Goal: Task Accomplishment & Management: Use online tool/utility

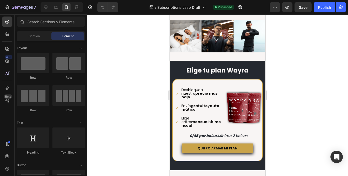
scroll to position [295, 0]
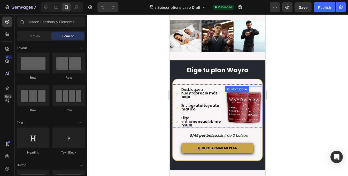
click at [237, 103] on img at bounding box center [243, 107] width 37 height 37
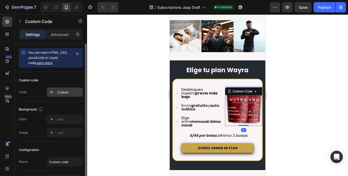
click at [60, 91] on div "Custom" at bounding box center [69, 92] width 24 height 5
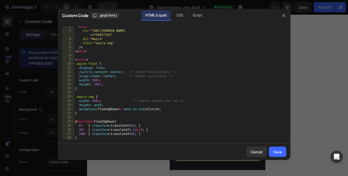
scroll to position [0, 0]
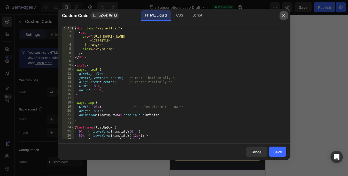
click at [284, 15] on icon "button" at bounding box center [284, 15] width 4 height 4
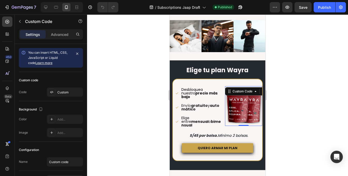
click at [288, 71] on div at bounding box center [217, 95] width 261 height 162
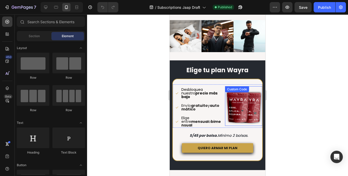
click at [247, 102] on img at bounding box center [243, 107] width 37 height 37
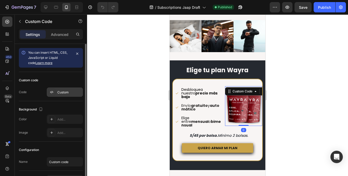
click at [60, 89] on div "Custom" at bounding box center [65, 92] width 36 height 9
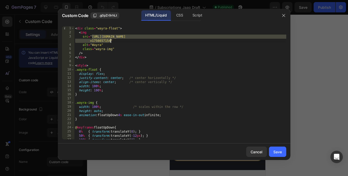
drag, startPoint x: 92, startPoint y: 37, endPoint x: 111, endPoint y: 43, distance: 20.0
click at [111, 43] on div "< div class = "wayra-float" > < img src = "[URL][DOMAIN_NAME] =1756657154" alt …" at bounding box center [180, 87] width 212 height 122
paste textarea "Kaching_Thumbnails_Home_Page_Floating.png?v=1759014341"
type textarea "src="[URL][DOMAIN_NAME]""
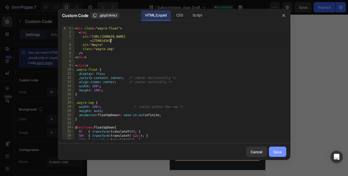
click at [275, 153] on div "Save" at bounding box center [278, 152] width 9 height 5
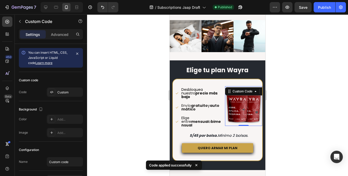
click at [285, 125] on div at bounding box center [217, 95] width 261 height 162
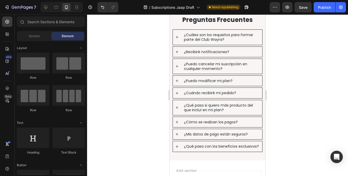
scroll to position [450, 0]
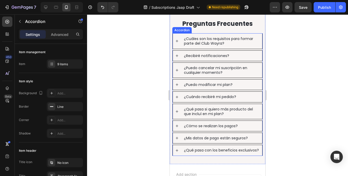
click at [247, 43] on p "¿Cuáles son los requisitos para formar parte del Club Wayra?" at bounding box center [222, 40] width 76 height 9
click at [178, 41] on icon at bounding box center [177, 41] width 4 height 4
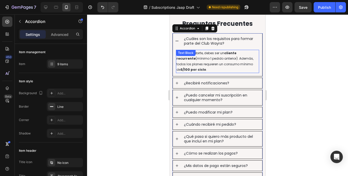
click at [206, 68] on strong "S/100 por ciclo" at bounding box center [194, 70] width 26 height 4
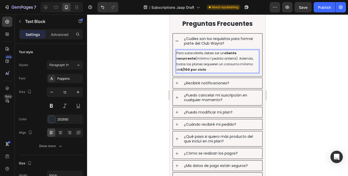
click at [206, 68] on strong "S/100 por ciclo" at bounding box center [194, 70] width 26 height 4
click at [223, 68] on p "Para subscribirte, debes ser un cliente recurrente (mínimo 1 pedido anterior). …" at bounding box center [218, 61] width 82 height 22
click at [221, 70] on p "Para subscribirte, debes ser un cliente recurrente (mínimo 1 pedido anterior). …" at bounding box center [218, 61] width 82 height 22
drag, startPoint x: 214, startPoint y: 69, endPoint x: 185, endPoint y: 71, distance: 29.0
click at [185, 71] on p "Para subscribirte, debes ser un cliente recurrente (mínimo 1 pedido anterior). …" at bounding box center [218, 61] width 82 height 22
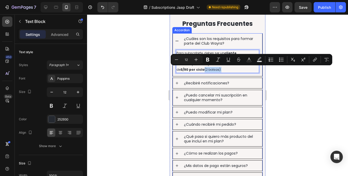
click at [178, 85] on icon at bounding box center [177, 83] width 4 height 4
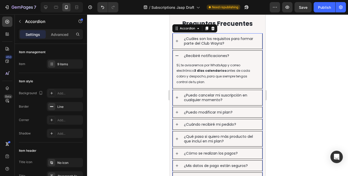
click at [178, 56] on icon at bounding box center [177, 56] width 4 height 4
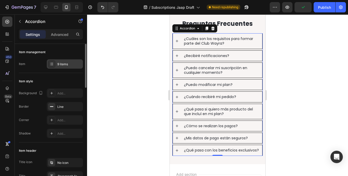
click at [61, 61] on div "9 items" at bounding box center [65, 63] width 36 height 9
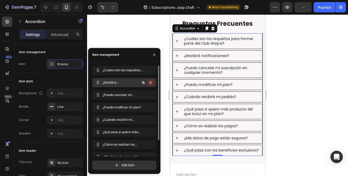
click at [151, 82] on icon "button" at bounding box center [151, 83] width 4 height 4
click at [151, 82] on div "Delete" at bounding box center [148, 82] width 10 height 5
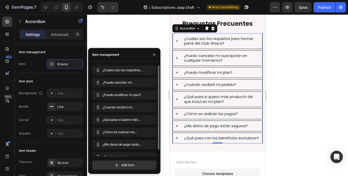
click at [175, 58] on div "¿Puedo cancelar mi suscripción en cualquier momento?" at bounding box center [217, 58] width 89 height 15
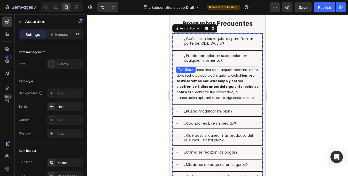
click at [202, 76] on p "Sí, puedes cancelarla en cualquier momento antes de la fecha de cobro del sigui…" at bounding box center [218, 84] width 82 height 34
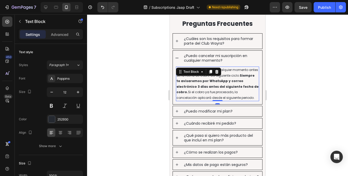
click at [221, 82] on strong "Siempre te avisaremos por WhatsApp y correo electrónico 3 días antes del siguie…" at bounding box center [218, 83] width 82 height 21
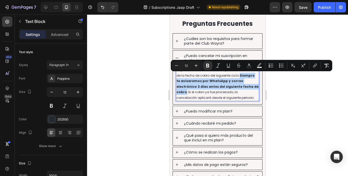
drag, startPoint x: 239, startPoint y: 75, endPoint x: 239, endPoint y: 86, distance: 10.9
click at [239, 86] on strong "Siempre te avisaremos por WhatsApp y correo electrónico 3 días antes del siguie…" at bounding box center [218, 83] width 82 height 21
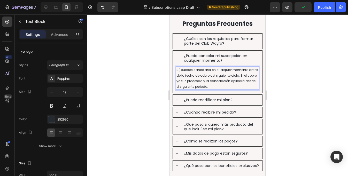
click at [229, 86] on p "Sí, puedes cancelarla en cualquier momento antes de la fecha de cobro del sigui…" at bounding box center [218, 78] width 82 height 22
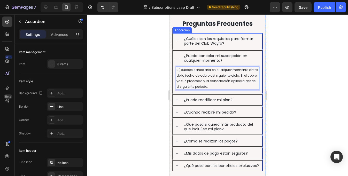
click at [176, 59] on icon at bounding box center [177, 58] width 4 height 4
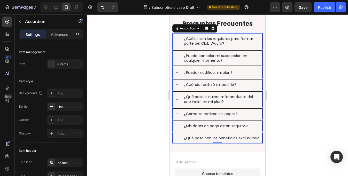
click at [201, 60] on p "¿Puedo cancelar mi suscripción en cualquier momento?" at bounding box center [222, 58] width 76 height 9
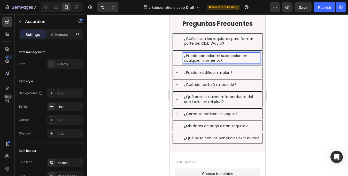
click at [178, 74] on icon at bounding box center [177, 73] width 4 height 4
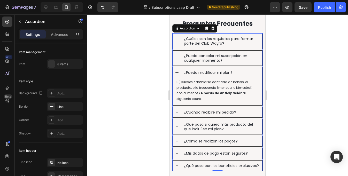
click at [177, 72] on icon at bounding box center [177, 73] width 4 height 4
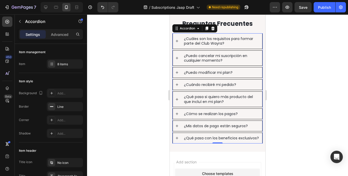
click at [177, 85] on icon at bounding box center [177, 85] width 4 height 4
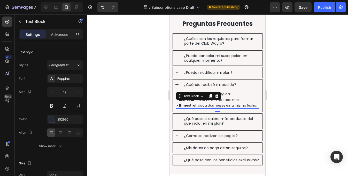
click at [235, 96] on p "Depende de tu frecuencia elegida:" at bounding box center [218, 95] width 82 height 6
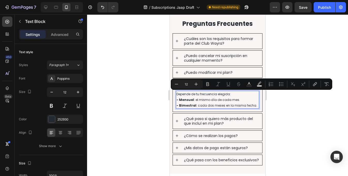
click at [237, 95] on p "Depende de tu frecuencia elegida:" at bounding box center [218, 95] width 82 height 6
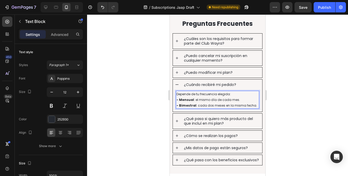
click at [178, 94] on p "Depende de tu frecuencia elegida:" at bounding box center [218, 95] width 82 height 6
click at [177, 95] on p "Depende de tu frecuencia elegida:" at bounding box center [218, 95] width 82 height 6
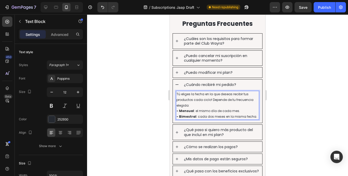
click at [177, 94] on p "Tú eliges la fecha en la que deseas recibir tus productos cada ciclo! Depende d…" at bounding box center [218, 100] width 82 height 17
click at [205, 103] on p "¡Tú eliges la fecha en la que deseas recibir tus productos cada ciclo! Depende …" at bounding box center [218, 100] width 82 height 17
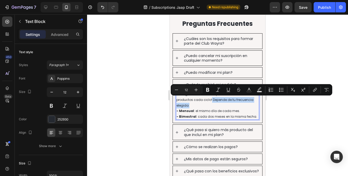
drag, startPoint x: 211, startPoint y: 100, endPoint x: 214, endPoint y: 104, distance: 4.8
click at [214, 104] on p "¡Tú eliges la fecha en la que deseas recibir tus productos cada ciclo! Depende …" at bounding box center [218, 100] width 82 height 17
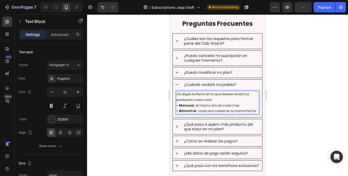
click at [242, 106] on p "- Mensual : el mismo día de cada mes." at bounding box center [218, 106] width 82 height 6
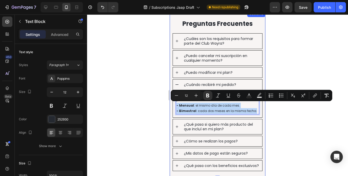
drag, startPoint x: 256, startPoint y: 112, endPoint x: 170, endPoint y: 105, distance: 86.7
click at [170, 105] on div "Preguntas Frecuentes Heading ¿Cuáles son los requisitos para formar parte del C…" at bounding box center [218, 95] width 96 height 152
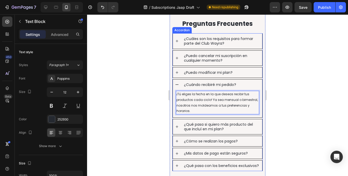
click at [178, 127] on icon at bounding box center [177, 127] width 4 height 4
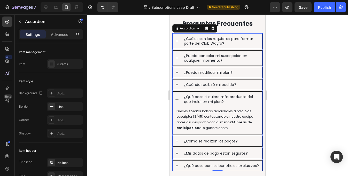
click at [176, 97] on div "¿Qué pasa si quiero más producto del que incluí en mi plan?" at bounding box center [217, 99] width 89 height 15
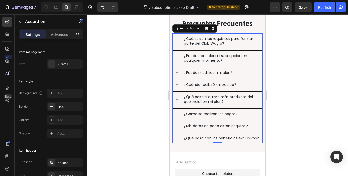
click at [178, 113] on icon at bounding box center [177, 114] width 4 height 4
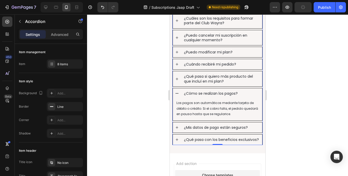
scroll to position [472, 0]
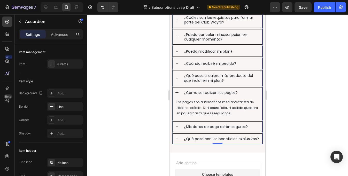
click at [177, 92] on icon at bounding box center [177, 93] width 4 height 4
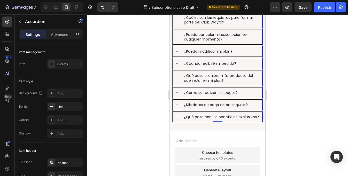
click at [176, 105] on icon at bounding box center [177, 105] width 4 height 4
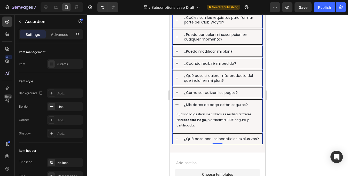
click at [176, 105] on icon at bounding box center [177, 105] width 3 height 1
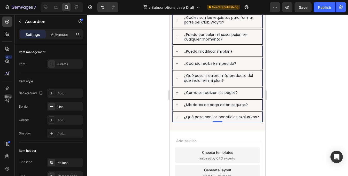
click at [177, 117] on icon at bounding box center [177, 117] width 3 height 3
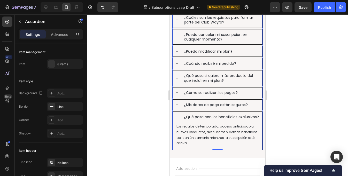
click at [176, 117] on icon at bounding box center [177, 117] width 4 height 4
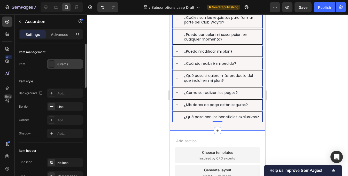
click at [63, 64] on div "8 items" at bounding box center [69, 64] width 24 height 5
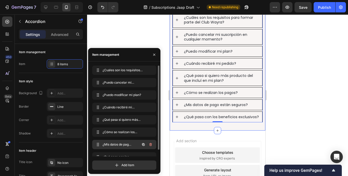
scroll to position [7, 0]
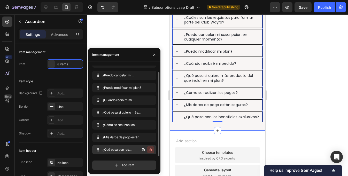
click at [149, 152] on icon "button" at bounding box center [151, 150] width 4 height 4
click at [150, 150] on div "Delete" at bounding box center [148, 150] width 10 height 5
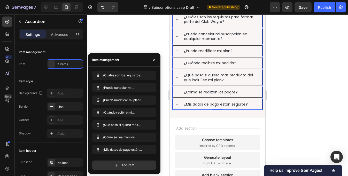
scroll to position [0, 0]
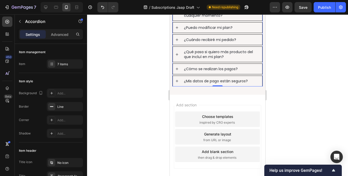
click at [286, 125] on div at bounding box center [217, 95] width 261 height 162
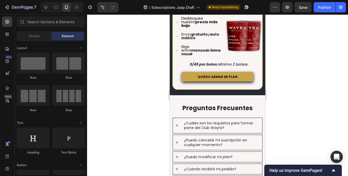
scroll to position [365, 0]
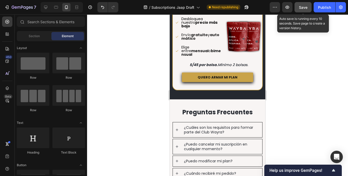
click at [303, 9] on span "Save" at bounding box center [303, 7] width 9 height 4
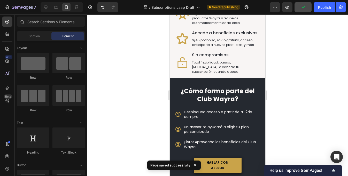
scroll to position [0, 0]
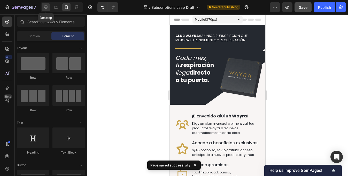
click at [47, 9] on icon at bounding box center [45, 7] width 5 height 5
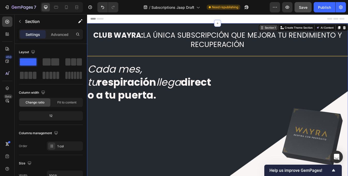
click at [348, 30] on div "Section 1 You can create reusable sections Create Theme Section AI Content Writ…" at bounding box center [344, 30] width 107 height 8
click at [67, 10] on div at bounding box center [66, 7] width 8 height 8
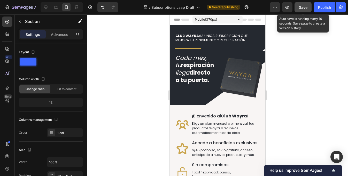
click at [303, 10] on button "Save" at bounding box center [303, 7] width 17 height 10
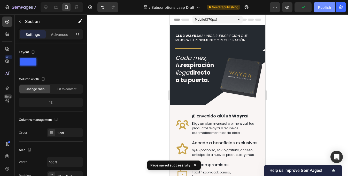
click at [325, 8] on div "Publish" at bounding box center [324, 7] width 13 height 5
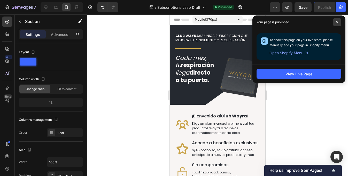
click at [338, 24] on span at bounding box center [337, 22] width 8 height 8
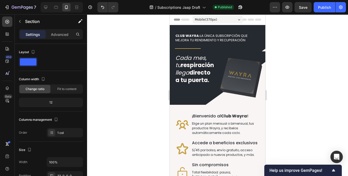
click at [217, 31] on div "CLUB WAYRA: LA ÚNICA SUBSCRIPCIÓN QUE MEJORA TU RENDIMIENTO Y RECUPERACIÓN Head…" at bounding box center [218, 65] width 96 height 80
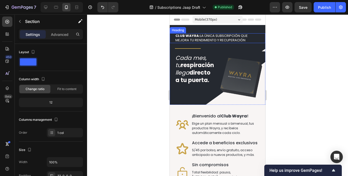
click at [197, 40] on h2 "CLUB WAYRA: LA ÚNICA SUBSCRIPCIÓN QUE MEJORA TU RENDIMIENTO Y RECUPERACIÓN" at bounding box center [214, 38] width 78 height 10
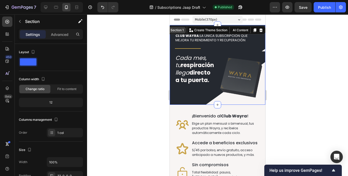
click at [256, 27] on div "Section 1 You can create reusable sections Create Theme Section AI Content Writ…" at bounding box center [214, 30] width 102 height 8
click at [255, 32] on icon at bounding box center [255, 30] width 4 height 4
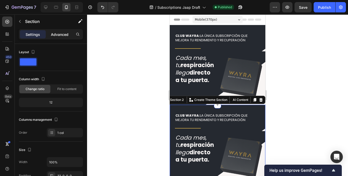
click at [59, 37] on p "Advanced" at bounding box center [60, 34] width 18 height 5
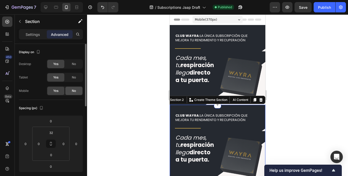
click at [73, 91] on span "No" at bounding box center [74, 91] width 4 height 5
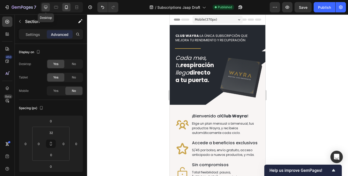
click at [46, 6] on icon at bounding box center [45, 7] width 3 height 3
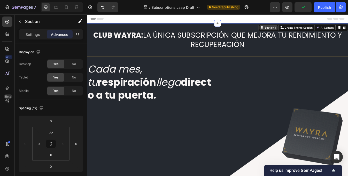
click at [348, 28] on div "Section 1 You can create reusable sections Create Theme Section AI Content Writ…" at bounding box center [344, 30] width 107 height 8
click at [77, 63] on div "No" at bounding box center [73, 64] width 17 height 8
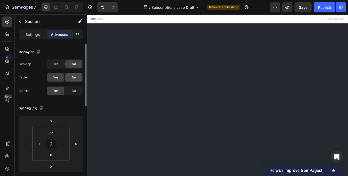
click at [77, 76] on div "No" at bounding box center [73, 77] width 17 height 8
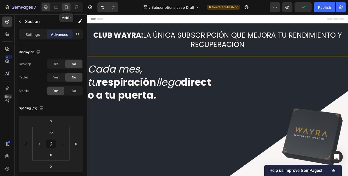
click at [68, 8] on icon at bounding box center [66, 7] width 5 height 5
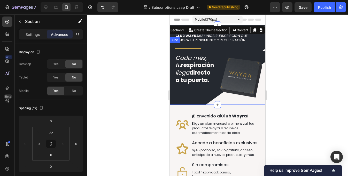
drag, startPoint x: 284, startPoint y: 52, endPoint x: 79, endPoint y: 33, distance: 205.7
click at [284, 52] on div at bounding box center [217, 95] width 261 height 162
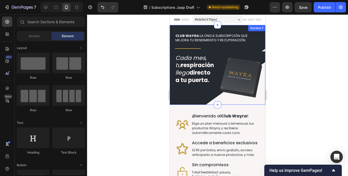
click at [260, 29] on div "Section 1" at bounding box center [256, 28] width 17 height 6
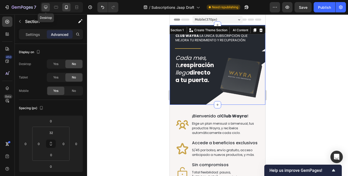
drag, startPoint x: 46, startPoint y: 9, endPoint x: 54, endPoint y: 16, distance: 10.8
click at [46, 9] on icon at bounding box center [45, 7] width 3 height 3
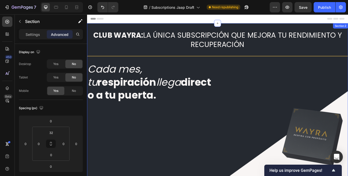
click at [128, 29] on div "CLUB WAYRA: LA ÚNICA SUBSCRIPCIÓN QUE MEJORA TU RENDIMIENTO Y RECUPERACIÓN Head…" at bounding box center [242, 135] width 310 height 220
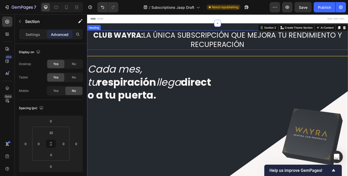
click at [198, 47] on h2 "CLUB WAYRA: LA ÚNICA SUBSCRIPCIÓN QUE MEJORA TU RENDIMIENTO Y RECUPERACIÓN" at bounding box center [242, 44] width 310 height 23
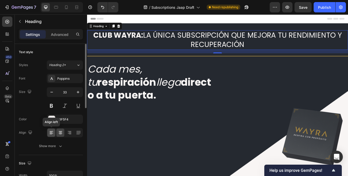
click at [50, 132] on icon at bounding box center [51, 132] width 5 height 5
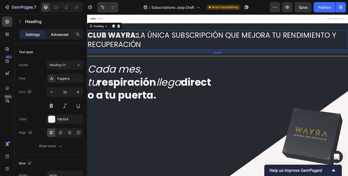
click at [61, 36] on p "Advanced" at bounding box center [60, 34] width 18 height 5
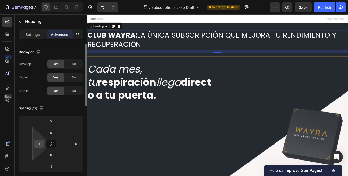
click at [38, 146] on input "0" at bounding box center [39, 144] width 8 height 8
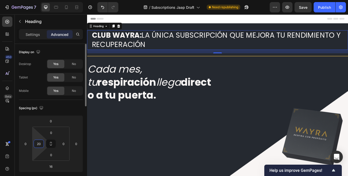
type input "2"
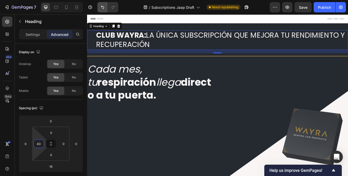
type input "40"
click at [35, 34] on p "Settings" at bounding box center [33, 34] width 14 height 5
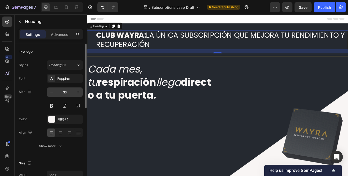
click at [65, 92] on input "33" at bounding box center [64, 92] width 17 height 9
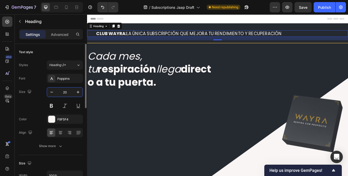
type input "20"
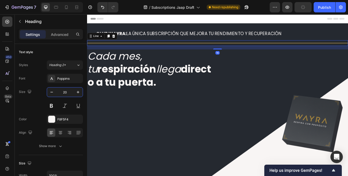
click at [167, 49] on div "Title Line 16" at bounding box center [242, 48] width 310 height 7
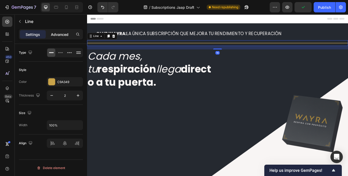
click at [61, 36] on p "Advanced" at bounding box center [60, 34] width 18 height 5
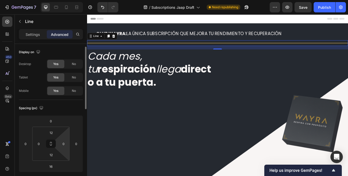
scroll to position [6, 0]
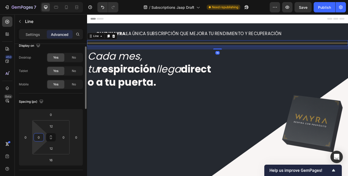
click at [38, 136] on input "0" at bounding box center [39, 138] width 8 height 8
type input "40"
click at [60, 138] on input "0" at bounding box center [64, 138] width 8 height 8
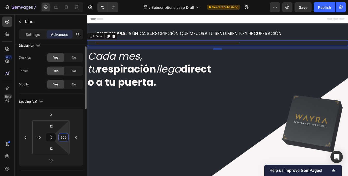
click at [62, 139] on input "500" at bounding box center [64, 138] width 8 height 8
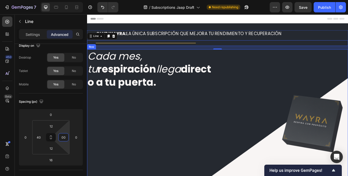
type input "800"
click at [141, 65] on icon "Cada mes, tu" at bounding box center [120, 72] width 65 height 32
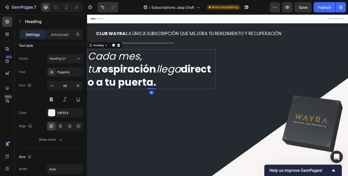
scroll to position [0, 0]
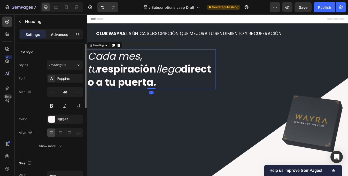
click at [61, 35] on p "Advanced" at bounding box center [60, 34] width 18 height 5
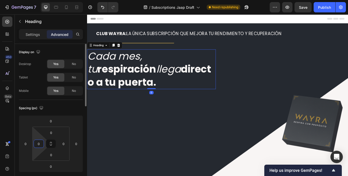
click at [39, 144] on input "0" at bounding box center [39, 144] width 8 height 8
type input "40"
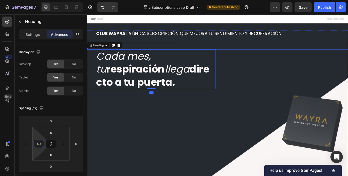
click at [170, 153] on div "Cada mes, tu respiración llega directo a tu puerta. Heading 0" at bounding box center [163, 142] width 153 height 173
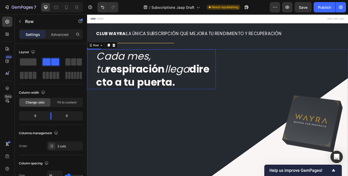
click at [186, 82] on icon "llega" at bounding box center [194, 79] width 29 height 17
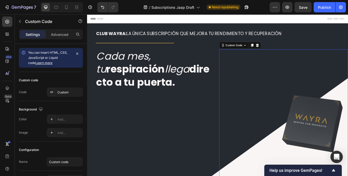
click at [263, 83] on div at bounding box center [320, 142] width 153 height 173
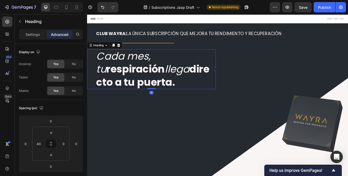
click at [206, 78] on h2 "Cada mes, tu respiración llega directo a tu puerta." at bounding box center [169, 79] width 143 height 47
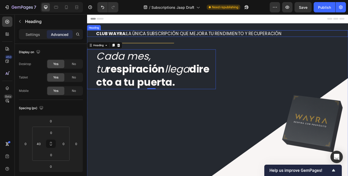
click at [194, 38] on h2 "CLUB WAYRA: LA ÚNICA SUBSCRIPCIÓN QUE MEJORA TU RENDIMIENTO Y RECUPERACIÓN" at bounding box center [248, 37] width 300 height 8
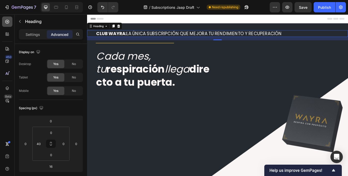
click at [7, 21] on icon at bounding box center [7, 21] width 5 height 5
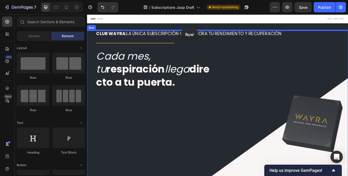
drag, startPoint x: 156, startPoint y: 87, endPoint x: 199, endPoint y: 33, distance: 68.9
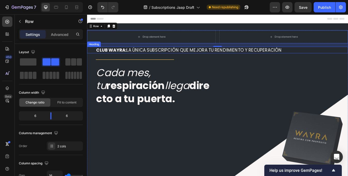
click at [95, 55] on div "CLUB WAYRA: LA ÚNICA SUBSCRIPCIÓN QUE MEJORA TU RENDIMIENTO Y RECUPERACIÓN Head…" at bounding box center [242, 57] width 310 height 8
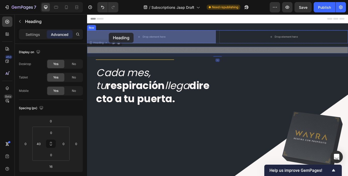
drag, startPoint x: 96, startPoint y: 49, endPoint x: 113, endPoint y: 36, distance: 20.7
type input "0"
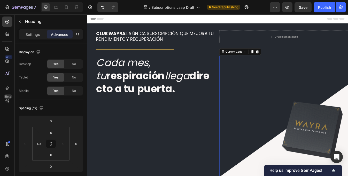
click at [267, 90] on div at bounding box center [320, 150] width 153 height 173
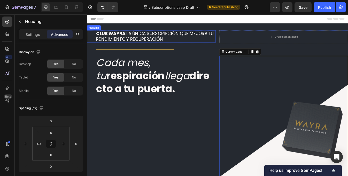
click at [207, 43] on h2 "CLUB WAYRA: LA ÚNICA SUBSCRIPCIÓN QUE MEJORA TU RENDIMIENTO Y RECUPERACIÓN" at bounding box center [169, 40] width 143 height 14
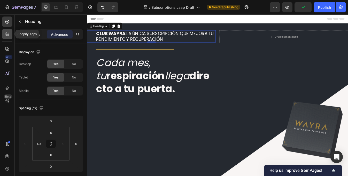
click at [3, 33] on div at bounding box center [7, 34] width 10 height 10
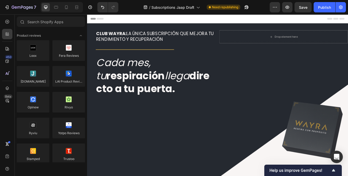
click at [1, 21] on div "450 Beta" at bounding box center [7, 95] width 15 height 162
click at [8, 21] on icon at bounding box center [7, 21] width 5 height 5
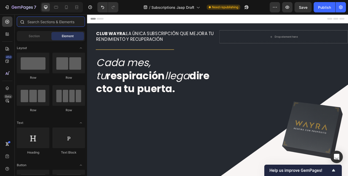
click at [56, 21] on input "text" at bounding box center [51, 22] width 68 height 10
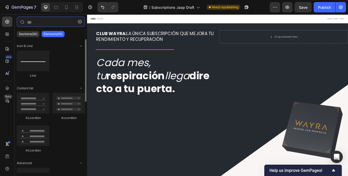
type input "s"
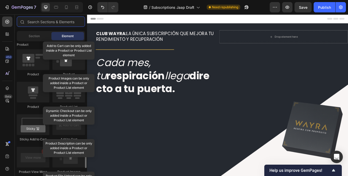
scroll to position [532, 0]
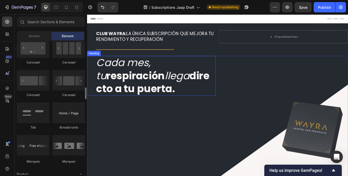
click at [180, 75] on h2 "Cada mes, tu respiración llega directo a tu puerta." at bounding box center [169, 87] width 143 height 47
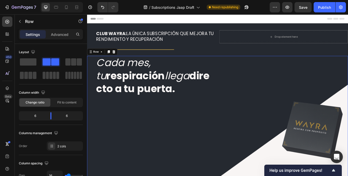
click at [163, 153] on div "⁠⁠⁠⁠⁠⁠⁠ Cada mes, tu respiración llega directo a tu puerta. Heading" at bounding box center [163, 150] width 153 height 173
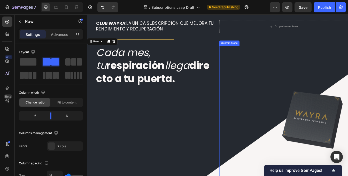
scroll to position [0, 0]
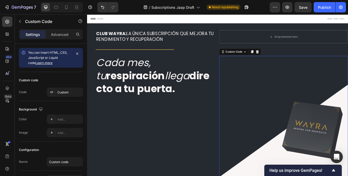
click at [288, 97] on div at bounding box center [320, 150] width 153 height 173
click at [60, 93] on div "Custom" at bounding box center [69, 92] width 24 height 5
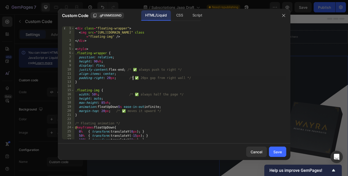
click at [132, 76] on div "< div class = "floating-wrapper" > < img src = "https://cdn.shopify.com/s/files…" at bounding box center [180, 87] width 212 height 122
type textarea "</style>"
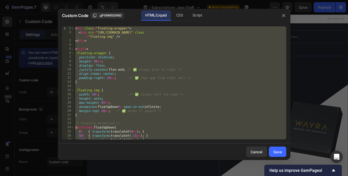
paste textarea
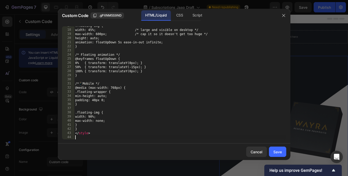
scroll to position [73, 0]
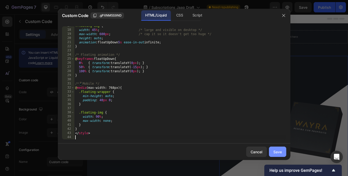
click at [277, 149] on button "Save" at bounding box center [277, 152] width 17 height 10
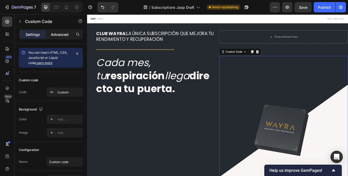
click at [64, 38] on div "Advanced" at bounding box center [60, 34] width 26 height 8
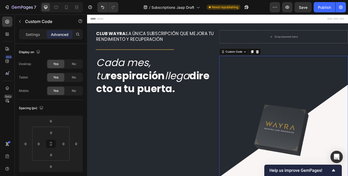
click at [27, 39] on div "Settings Advanced" at bounding box center [51, 34] width 64 height 10
click at [34, 39] on div "Settings Advanced" at bounding box center [51, 34] width 64 height 10
click at [34, 32] on p "Settings" at bounding box center [33, 34] width 14 height 5
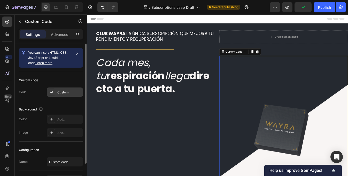
click at [61, 92] on div "Custom" at bounding box center [69, 92] width 24 height 5
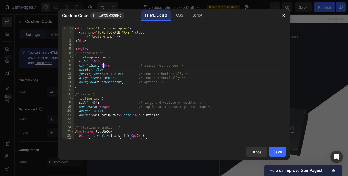
click at [103, 65] on div "< div class = "floating-wrapper" > < img src = "https://cdn.shopify.com/s/files…" at bounding box center [180, 87] width 212 height 122
click at [95, 103] on div "< div class = "floating-wrapper" > < img src = "https://cdn.shopify.com/s/files…" at bounding box center [180, 87] width 212 height 122
type textarea "width: 100%; /* large and visible on desktop */"
click at [279, 150] on div "Save" at bounding box center [278, 152] width 9 height 5
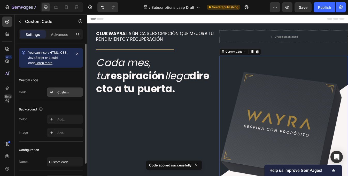
click at [68, 91] on div "Custom" at bounding box center [69, 92] width 24 height 5
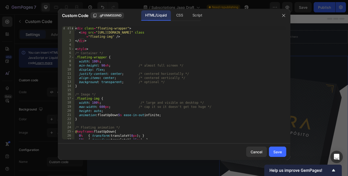
click at [97, 102] on div "< div class = "floating-wrapper" > < img src = "https://cdn.shopify.com/s/files…" at bounding box center [180, 87] width 212 height 122
type textarea "width: 70%; /* large and visible on desktop */"
click at [272, 151] on button "Save" at bounding box center [277, 152] width 17 height 10
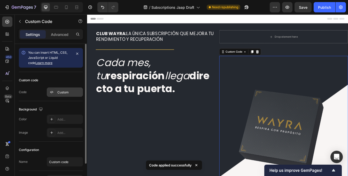
click at [65, 90] on div "Custom" at bounding box center [69, 92] width 24 height 5
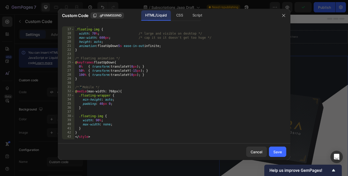
scroll to position [73, 0]
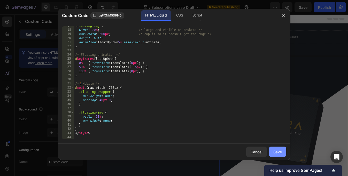
click at [277, 153] on div "Save" at bounding box center [278, 152] width 9 height 5
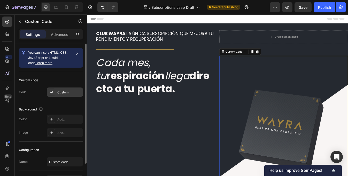
click at [66, 91] on div "Custom" at bounding box center [69, 92] width 24 height 5
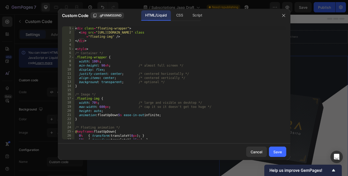
click at [109, 73] on div "< div class = "floating-wrapper" > < img src = "https://cdn.shopify.com/s/files…" at bounding box center [180, 87] width 212 height 122
type textarea "</style>"
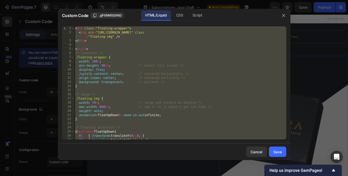
paste textarea
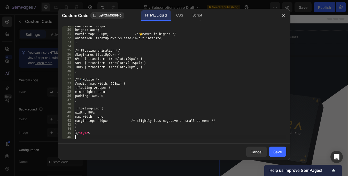
scroll to position [81, 0]
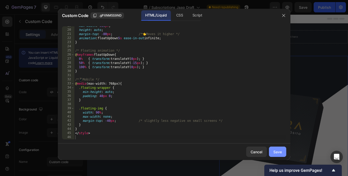
click at [277, 153] on div "Save" at bounding box center [278, 152] width 9 height 5
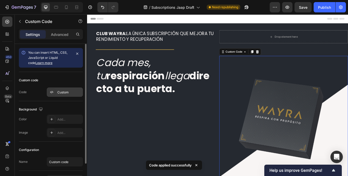
click at [66, 93] on div "Custom" at bounding box center [69, 92] width 24 height 5
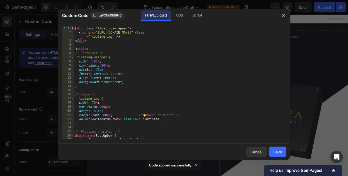
scroll to position [1, 0]
click at [105, 115] on div "< div class = "floating-wrapper" > < img src = "https://cdn.shopify.com/s/files…" at bounding box center [180, 87] width 212 height 122
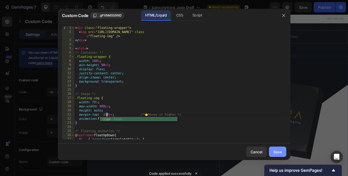
type textarea "margin-top: -150px; /* 👈 Moves it higher */"
click at [274, 150] on div "Save" at bounding box center [278, 152] width 9 height 5
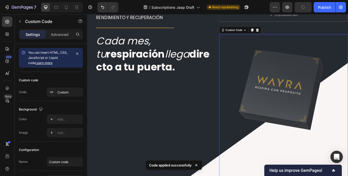
scroll to position [34, 0]
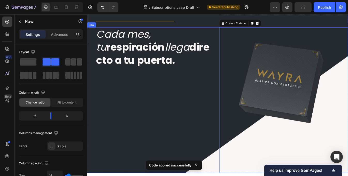
click at [199, 131] on div "⁠⁠⁠⁠⁠⁠⁠ Cada mes, tu respiración llega directo a tu puerta. Heading" at bounding box center [163, 116] width 153 height 173
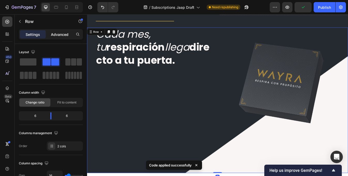
click at [61, 33] on p "Advanced" at bounding box center [60, 34] width 18 height 5
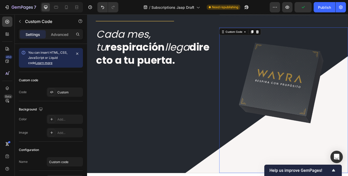
click at [265, 164] on div at bounding box center [320, 116] width 153 height 173
click at [63, 35] on p "Advanced" at bounding box center [60, 34] width 18 height 5
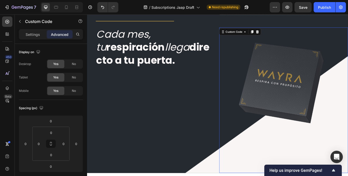
click at [292, 65] on img at bounding box center [318, 97] width 103 height 103
click at [42, 37] on div "Settings" at bounding box center [33, 34] width 26 height 8
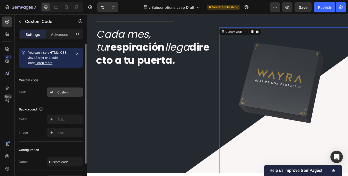
click at [63, 92] on div "Custom" at bounding box center [69, 92] width 24 height 5
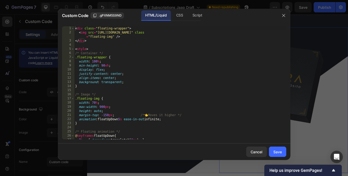
click at [145, 78] on div "< div class = "floating-wrapper" > < img src = "https://cdn.shopify.com/s/files…" at bounding box center [180, 87] width 212 height 122
type textarea "</style>"
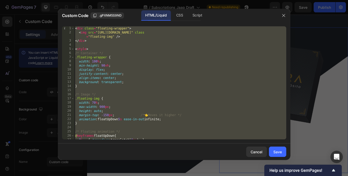
paste textarea
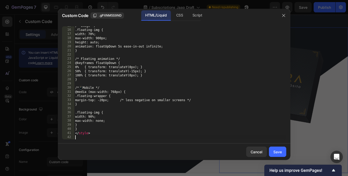
scroll to position [65, 0]
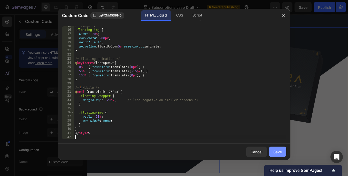
click at [280, 154] on div "Save" at bounding box center [278, 152] width 9 height 5
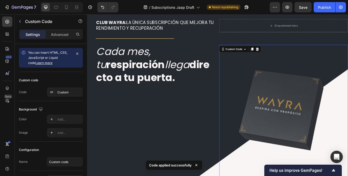
scroll to position [0, 0]
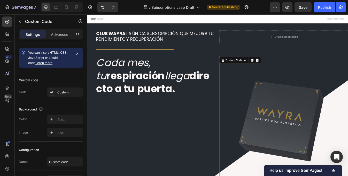
click at [269, 103] on img at bounding box center [318, 142] width 103 height 103
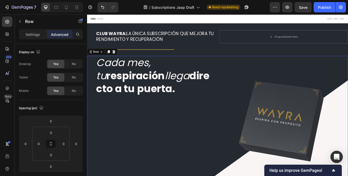
click at [219, 128] on div "⁠⁠⁠⁠⁠⁠⁠ Cada mes, tu respiración llega directo a tu puerta. Heading" at bounding box center [163, 145] width 153 height 163
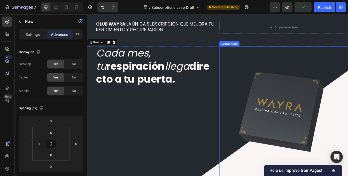
scroll to position [50, 0]
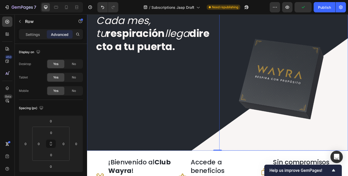
click at [292, 135] on img at bounding box center [318, 92] width 103 height 103
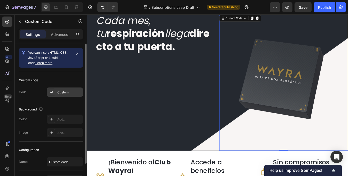
click at [65, 94] on div "Custom" at bounding box center [69, 92] width 24 height 5
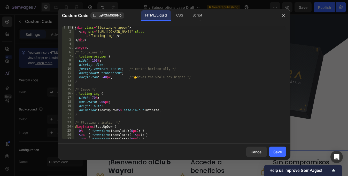
scroll to position [0, 0]
click at [105, 78] on div "< div class = "floating-wrapper" > < img src = "https://cdn.shopify.com/s/files…" at bounding box center [180, 87] width 212 height 122
type textarea "margin-top: -150px; /* 👈 moves the whole box higher */"
click at [281, 153] on div "Save" at bounding box center [278, 152] width 9 height 5
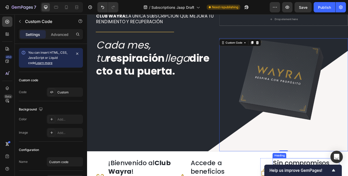
scroll to position [0, 0]
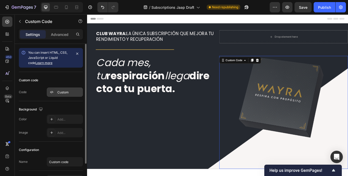
click at [64, 92] on div "Custom" at bounding box center [69, 92] width 24 height 5
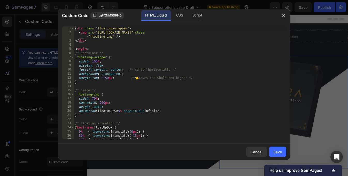
click at [209, 75] on div "< div class = "floating-wrapper" > < img src = "https://cdn.shopify.com/s/files…" at bounding box center [180, 87] width 212 height 122
type textarea "</style>"
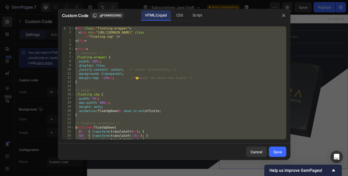
paste textarea
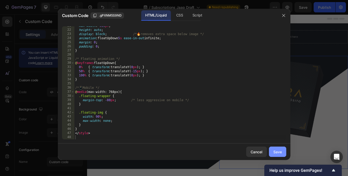
click at [282, 151] on button "Save" at bounding box center [277, 152] width 17 height 10
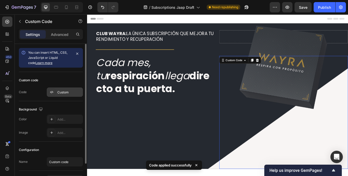
click at [64, 92] on div "Custom" at bounding box center [69, 92] width 24 height 5
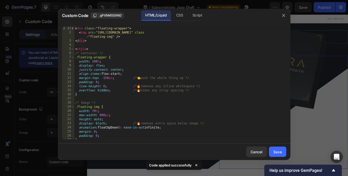
click at [188, 94] on div "< div class = "floating-wrapper" > < img src = "https://cdn.shopify.com/s/files…" at bounding box center [180, 87] width 212 height 122
type textarea "</style>"
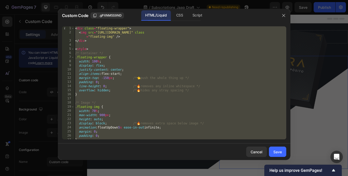
paste textarea
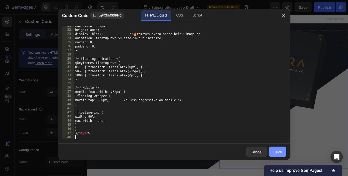
click at [279, 150] on div "Save" at bounding box center [278, 152] width 9 height 5
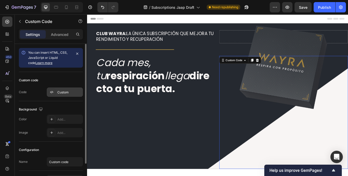
click at [59, 93] on div "Custom" at bounding box center [69, 92] width 24 height 5
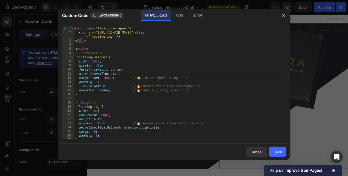
click at [106, 79] on div "< div class = "floating-wrapper" > < img src = "https://cdn.shopify.com/s/files…" at bounding box center [180, 87] width 212 height 122
type textarea "margin-top: 0px; /* 👈 push the whole thing up */"
click at [271, 150] on button "Save" at bounding box center [277, 152] width 17 height 10
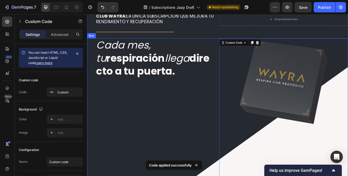
scroll to position [0, 0]
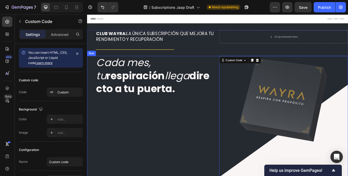
click at [204, 156] on div "⁠⁠⁠⁠⁠⁠⁠ Cada mes, tu respiración llega directo a tu puerta. Heading" at bounding box center [163, 150] width 153 height 173
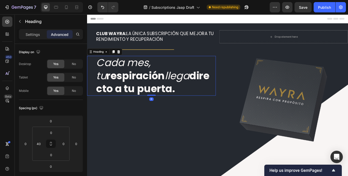
click at [146, 93] on strong "respiración" at bounding box center [145, 87] width 70 height 17
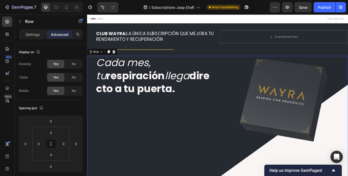
click at [168, 132] on div "⁠⁠⁠⁠⁠⁠⁠ Cada mes, tu respiración llega directo a tu puerta. Heading" at bounding box center [163, 150] width 153 height 173
click at [97, 61] on div "Row" at bounding box center [98, 59] width 9 height 5
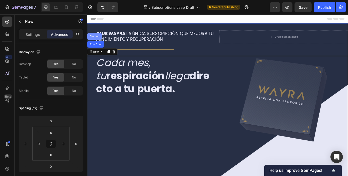
click at [94, 42] on div "Section" at bounding box center [95, 40] width 17 height 8
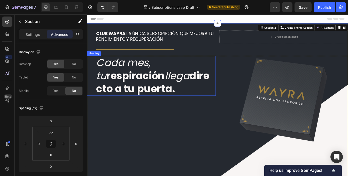
click at [110, 79] on strong "respiración" at bounding box center [145, 87] width 70 height 17
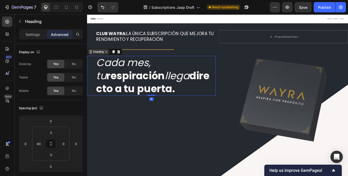
click at [107, 61] on div "Heading" at bounding box center [100, 59] width 25 height 6
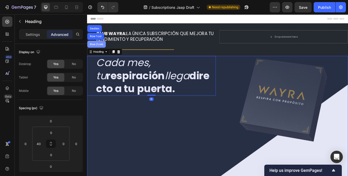
click at [103, 50] on div "Row 2 cols" at bounding box center [98, 49] width 18 height 3
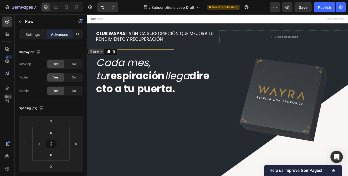
click at [104, 57] on div "Row" at bounding box center [97, 59] width 19 height 6
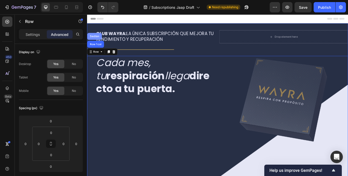
click at [100, 41] on div "Section" at bounding box center [95, 40] width 13 height 3
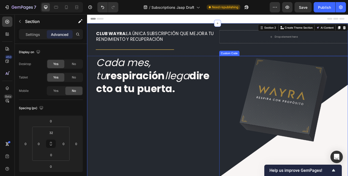
click at [275, 103] on img at bounding box center [320, 117] width 107 height 107
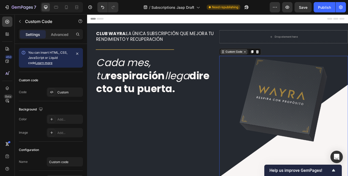
click at [253, 58] on div "Custom Code" at bounding box center [262, 59] width 22 height 5
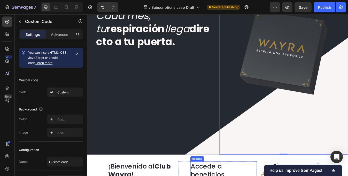
scroll to position [56, 0]
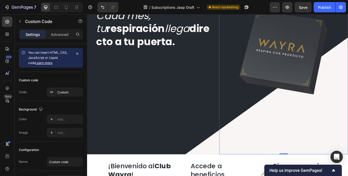
click at [278, 154] on div at bounding box center [320, 94] width 153 height 173
click at [229, 174] on div "⁠⁠⁠⁠⁠⁠⁠ Cada mes, tu respiración llega directo a tu puerta. Heading" at bounding box center [163, 94] width 153 height 173
click at [278, 150] on div at bounding box center [320, 94] width 153 height 173
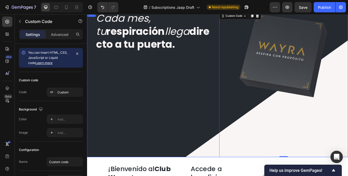
scroll to position [51, 0]
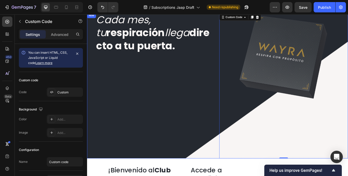
click at [195, 105] on div "⁠⁠⁠⁠⁠⁠⁠ Cada mes, tu respiración llega directo a tu puerta. Heading" at bounding box center [163, 99] width 153 height 173
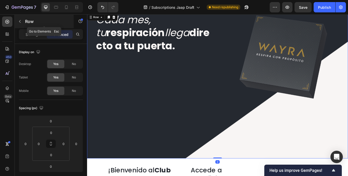
click at [22, 20] on icon "button" at bounding box center [20, 21] width 4 height 4
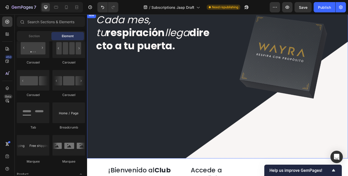
click at [177, 134] on div "⁠⁠⁠⁠⁠⁠⁠ Cada mes, tu respiración llega directo a tu puerta. Heading" at bounding box center [163, 99] width 153 height 173
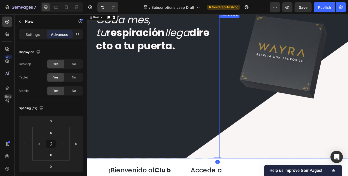
scroll to position [0, 0]
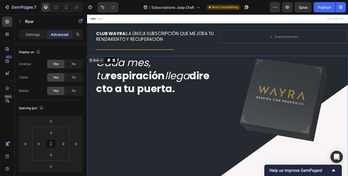
click at [98, 69] on div "Row" at bounding box center [98, 69] width 9 height 5
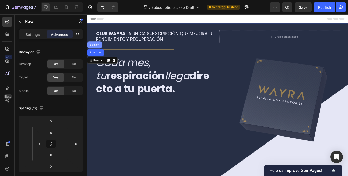
click at [96, 52] on div "Section" at bounding box center [95, 50] width 13 height 3
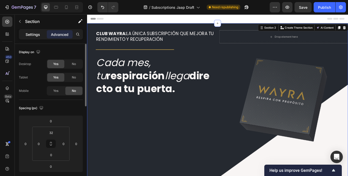
click at [34, 38] on div "Settings" at bounding box center [33, 34] width 26 height 8
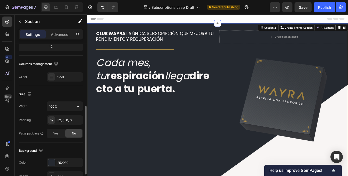
scroll to position [151, 0]
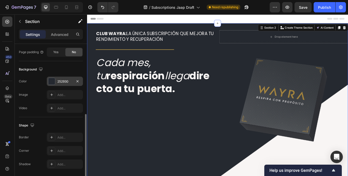
click at [62, 81] on div "252930" at bounding box center [64, 81] width 15 height 5
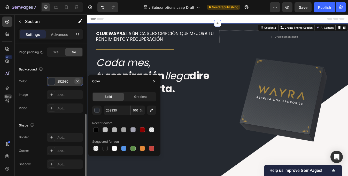
click at [77, 82] on icon "button" at bounding box center [78, 81] width 2 height 2
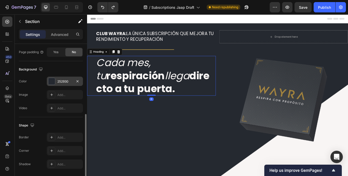
click at [95, 68] on div "⁠⁠⁠⁠⁠⁠⁠ Cada mes, tu respiración llega directo a tu puerta. Heading 0" at bounding box center [163, 87] width 153 height 47
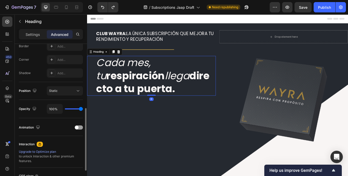
scroll to position [0, 0]
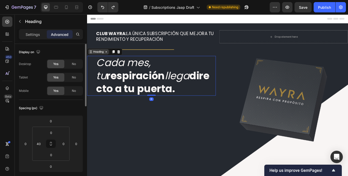
click at [95, 58] on div "Heading" at bounding box center [101, 59] width 14 height 5
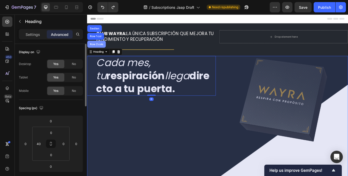
click at [97, 49] on div "Row 2 cols" at bounding box center [98, 49] width 18 height 3
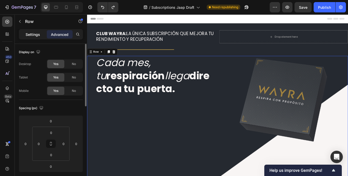
click at [34, 31] on div "Settings" at bounding box center [33, 34] width 26 height 8
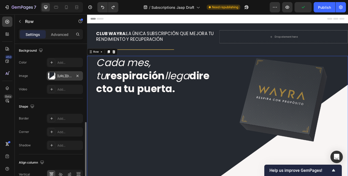
scroll to position [200, 0]
click at [60, 75] on div "https://cdn.shopify.com/s/files/1/0718/3666/4040/files/Subscription_Page_Hero_B…" at bounding box center [64, 76] width 15 height 5
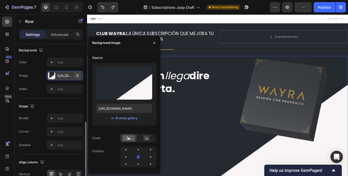
click at [77, 75] on icon "button" at bounding box center [78, 76] width 4 height 4
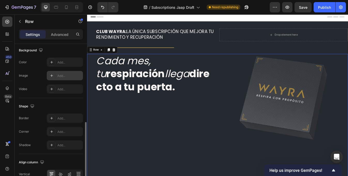
scroll to position [0, 0]
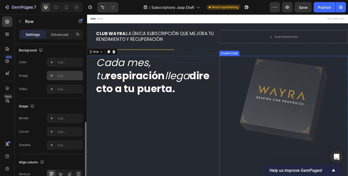
click at [256, 121] on div at bounding box center [320, 150] width 153 height 173
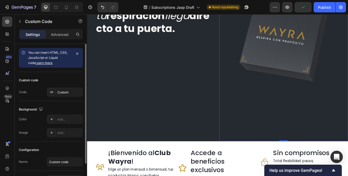
scroll to position [76, 0]
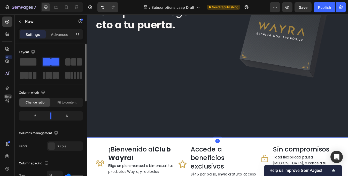
click at [214, 135] on div "⁠⁠⁠⁠⁠⁠⁠ Cada mes, tu respiración llega directo a tu puerta. Heading" at bounding box center [163, 74] width 153 height 173
drag, startPoint x: 240, startPoint y: 160, endPoint x: 239, endPoint y: 95, distance: 65.4
click at [239, 95] on div "⁠⁠⁠⁠⁠⁠⁠ Cada mes, tu respiración llega directo a tu puerta. Heading Custom Code…" at bounding box center [242, 74] width 310 height 173
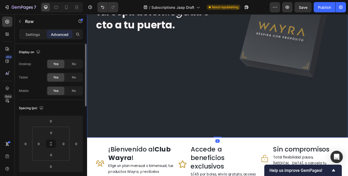
click at [227, 131] on div "⁠⁠⁠⁠⁠⁠⁠ Cada mes, tu respiración llega directo a tu puerta. Heading" at bounding box center [163, 74] width 153 height 173
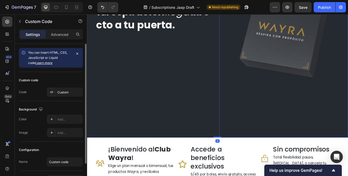
click at [271, 131] on div at bounding box center [320, 74] width 153 height 173
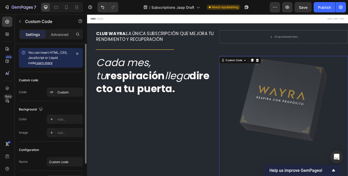
click at [262, 127] on div at bounding box center [320, 150] width 153 height 173
click at [298, 100] on img at bounding box center [320, 117] width 107 height 107
click at [59, 92] on div "Custom" at bounding box center [69, 92] width 24 height 5
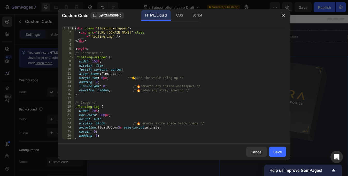
type textarea "<img src="https://cdn.shopify.com/s/files/1/0718/3666/4040/files/Wayra_Box.pdf_…"
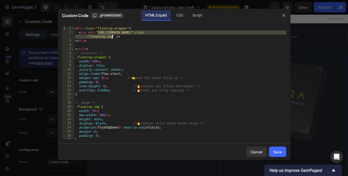
drag, startPoint x: 97, startPoint y: 33, endPoint x: 112, endPoint y: 38, distance: 16.0
click at [112, 38] on div "< div class = "floating-wrapper" > < img src = "https://cdn.shopify.com/s/files…" at bounding box center [180, 87] width 212 height 122
click at [263, 32] on div "< div class = "floating-wrapper" > < img src = "https://cdn.shopify.com/s/files…" at bounding box center [180, 87] width 212 height 122
drag, startPoint x: 260, startPoint y: 33, endPoint x: 98, endPoint y: 34, distance: 162.4
click at [98, 34] on div "< div class = "floating-wrapper" > < img src = "https://cdn.shopify.com/s/files…" at bounding box center [180, 87] width 212 height 122
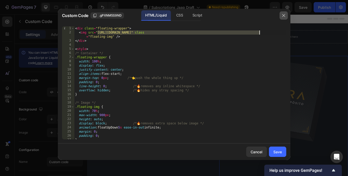
click at [285, 16] on icon "button" at bounding box center [284, 15] width 4 height 4
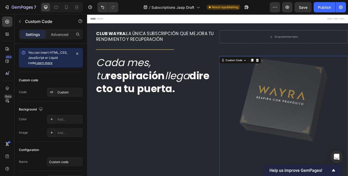
click at [281, 115] on img at bounding box center [320, 117] width 107 height 107
click at [59, 92] on div "Custom" at bounding box center [69, 92] width 24 height 5
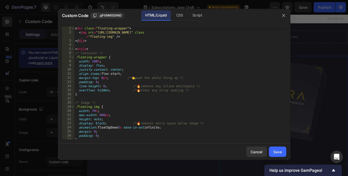
click at [138, 62] on div "< div class = "floating-wrapper" > < img src = "https://cdn.shopify.com/s/files…" at bounding box center [180, 87] width 212 height 122
type textarea "</style>"
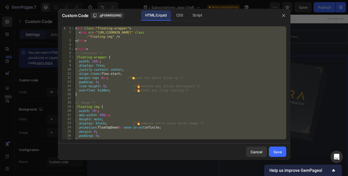
paste textarea
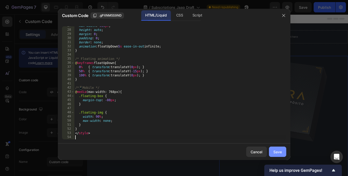
click at [277, 153] on div "Save" at bounding box center [278, 152] width 9 height 5
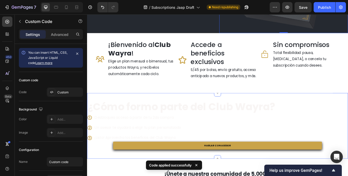
scroll to position [0, 0]
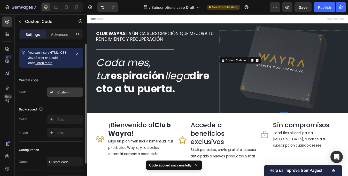
click at [64, 90] on div "Custom" at bounding box center [69, 92] width 24 height 5
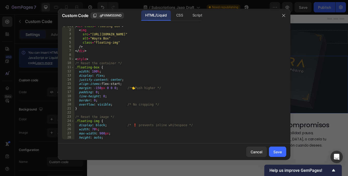
scroll to position [3, 0]
click at [101, 87] on div "< div class = "floating-box" > < img src = "https://cdn.shopify.com/s/files/1/0…" at bounding box center [180, 84] width 212 height 122
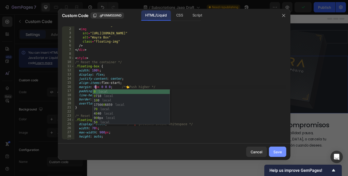
type textarea "margin: 0px 0 0 0; /* 👈 Push higher */"
click at [279, 151] on div "Save" at bounding box center [278, 152] width 9 height 5
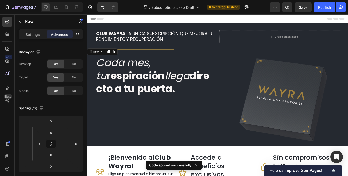
click at [193, 154] on div "⁠⁠⁠⁠⁠⁠⁠ Cada mes, tu respiración llega directo a tu puerta. Heading" at bounding box center [163, 117] width 153 height 107
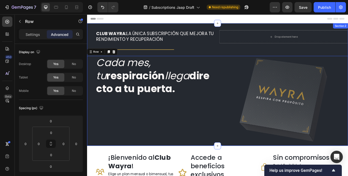
click at [258, 29] on div "CLUB WAYRA: LA ÚNICA SUBSCRIPCIÓN QUE MEJORA TU RENDIMIENTO Y RECUPERACIÓN Head…" at bounding box center [242, 98] width 310 height 146
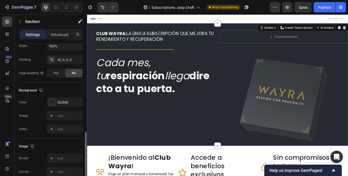
scroll to position [168, 0]
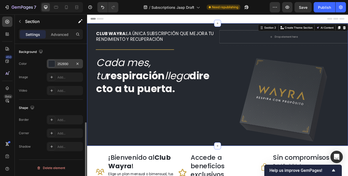
click at [63, 64] on div "252930" at bounding box center [64, 64] width 15 height 5
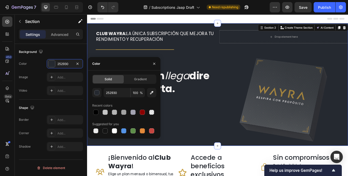
click at [116, 88] on div "Solid Gradient 252930 100 % Recent colors Suggested for you" at bounding box center [124, 105] width 64 height 60
click at [116, 92] on input "252930" at bounding box center [117, 92] width 27 height 9
paste input "https://cdn.shopify.com/s/files/1/0718/3666/4040/files/Subscription_Page_Hero_B…"
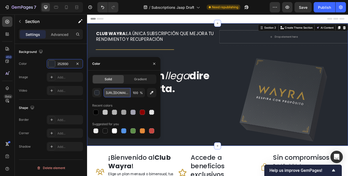
scroll to position [0, 208]
type input "252930"
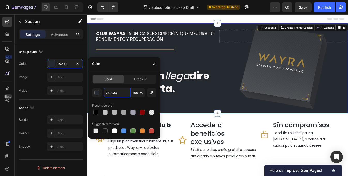
scroll to position [0, 0]
click at [79, 62] on icon "button" at bounding box center [78, 64] width 4 height 4
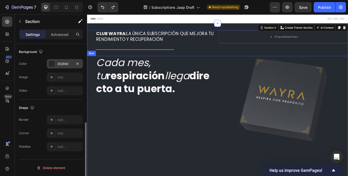
scroll to position [23, 0]
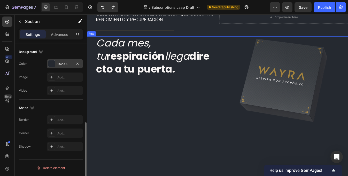
click at [183, 140] on div "⁠⁠⁠⁠⁠⁠⁠ Cada mes, tu respiración llega directo a tu puerta. Heading" at bounding box center [163, 127] width 153 height 173
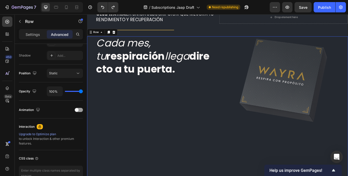
scroll to position [0, 0]
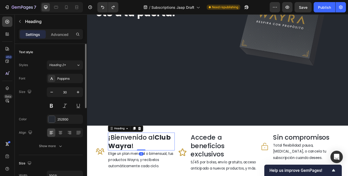
click at [180, 156] on strong "Club Wayra" at bounding box center [150, 165] width 74 height 21
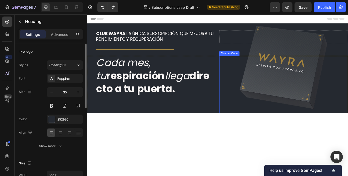
click at [297, 76] on img at bounding box center [320, 78] width 107 height 107
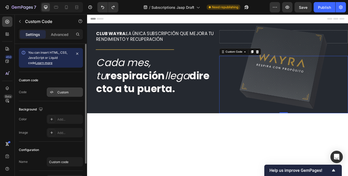
click at [64, 92] on div "Custom" at bounding box center [69, 92] width 24 height 5
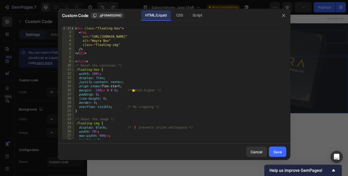
click at [99, 91] on div "< div class = "floating-box" > < img src = "https://cdn.shopify.com/s/files/1/0…" at bounding box center [180, 87] width 212 height 122
type textarea "margin: 0px 0 0 0; /* 👈 Push higher */"
click at [280, 152] on div "Save" at bounding box center [278, 152] width 9 height 5
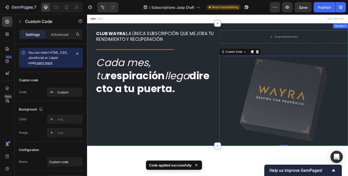
click at [261, 28] on div "CLUB WAYRA: LA ÚNICA SUBSCRIPCIÓN QUE MEJORA TU RENDIMIENTO Y RECUPERACIÓN Head…" at bounding box center [242, 98] width 310 height 146
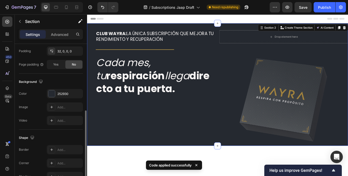
scroll to position [140, 0]
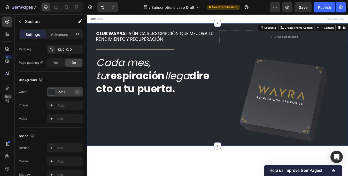
click at [78, 92] on icon "button" at bounding box center [78, 92] width 4 height 4
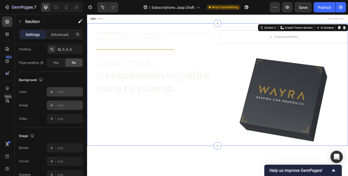
click at [66, 105] on div "Add..." at bounding box center [69, 105] width 24 height 5
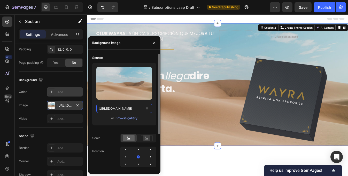
click at [124, 109] on input "https://cdn.shopify.com/s/files/1/2005/9307/files/background_settings.jpg" at bounding box center [124, 108] width 56 height 9
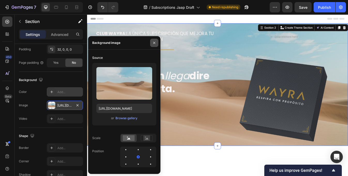
click at [155, 42] on icon "button" at bounding box center [154, 43] width 2 height 2
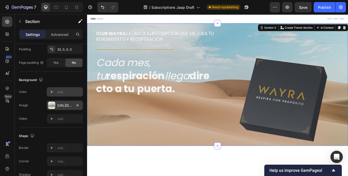
click at [65, 105] on div "https://cdn.shopify.com/s/files/1/2005/9307/files/background_settings.jpg" at bounding box center [64, 105] width 15 height 5
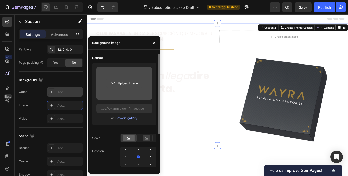
click at [133, 85] on input "file" at bounding box center [125, 83] width 36 height 9
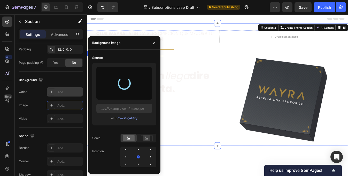
type input "https://cdn.shopify.com/s/files/1/0718/3666/4040/files/gempages_549480345892815…"
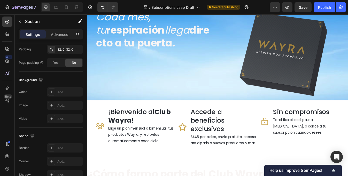
scroll to position [0, 0]
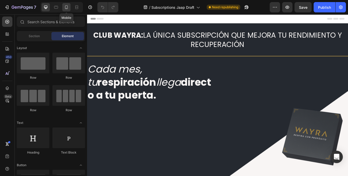
click at [69, 10] on div at bounding box center [66, 7] width 8 height 8
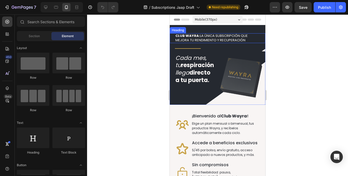
click at [229, 38] on h2 "CLUB WAYRA: LA ÚNICA SUBSCRIPCIÓN QUE MEJORA TU RENDIMIENTO Y RECUPERACIÓN" at bounding box center [214, 38] width 78 height 10
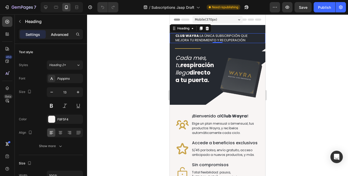
click at [63, 36] on p "Advanced" at bounding box center [60, 34] width 18 height 5
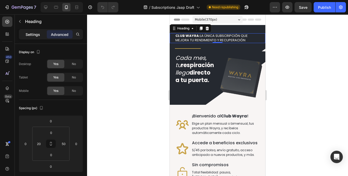
click at [38, 34] on p "Settings" at bounding box center [33, 34] width 14 height 5
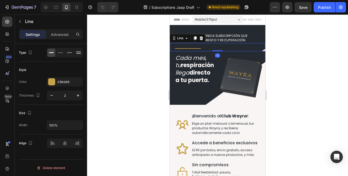
click at [190, 48] on div at bounding box center [188, 48] width 26 height 1
click at [58, 37] on div "Advanced" at bounding box center [60, 34] width 26 height 8
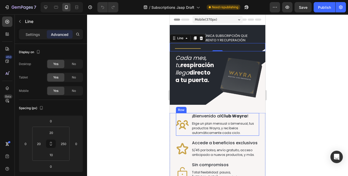
click at [135, 124] on div at bounding box center [217, 95] width 261 height 162
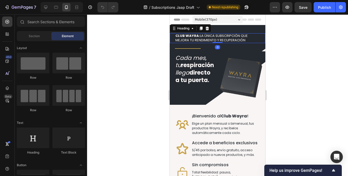
click at [250, 34] on h2 "CLUB WAYRA: LA ÚNICA SUBSCRIPCIÓN QUE MEJORA TU RENDIMIENTO Y RECUPERACIÓN" at bounding box center [214, 38] width 78 height 10
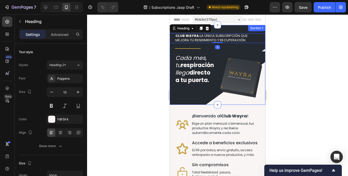
click at [241, 29] on div "CLUB WAYRA: LA ÚNICA SUBSCRIPCIÓN QUE MEJORA TU RENDIMIENTO Y RECUPERACIÓN Head…" at bounding box center [218, 65] width 96 height 80
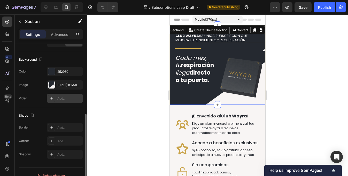
scroll to position [146, 0]
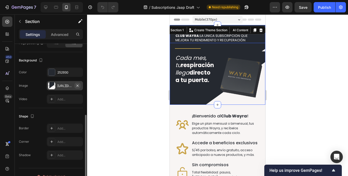
click at [78, 85] on icon "button" at bounding box center [78, 86] width 2 height 2
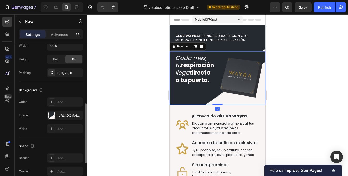
click at [193, 100] on div "Cada mes, tu respiración llega directo a tu puerta. Heading Custom Code Row 0" at bounding box center [218, 78] width 96 height 54
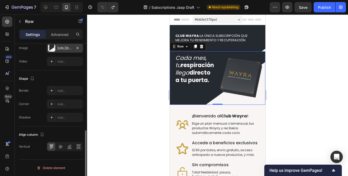
scroll to position [195, 0]
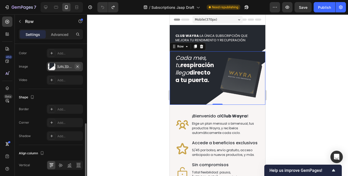
click at [79, 67] on icon "button" at bounding box center [78, 67] width 4 height 4
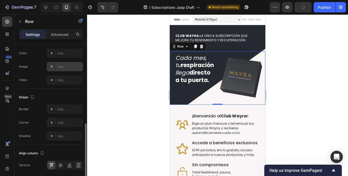
click at [129, 119] on div at bounding box center [217, 95] width 261 height 162
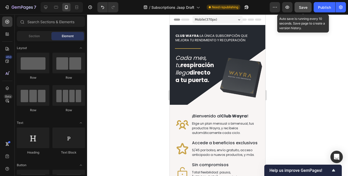
click at [307, 8] on span "Save" at bounding box center [303, 7] width 9 height 4
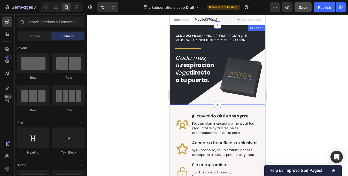
click at [236, 30] on div "CLUB WAYRA: LA ÚNICA SUBSCRIPCIÓN QUE MEJORA TU RENDIMIENTO Y RECUPERACIÓN Head…" at bounding box center [218, 65] width 96 height 80
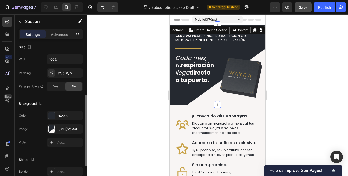
scroll to position [104, 0]
click at [62, 127] on div "https://cdn.shopify.com/s/files/1/0718/3666/4040/files/Subscription_Page_Hero_B…" at bounding box center [64, 128] width 15 height 5
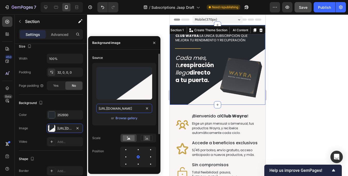
click at [121, 108] on input "https://cdn.shopify.com/s/files/1/0718/3666/4040/files/Subscription_Page_Hero_B…" at bounding box center [124, 108] width 56 height 9
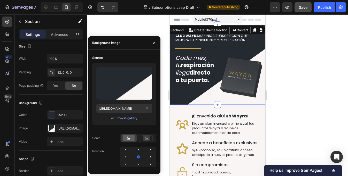
click at [152, 33] on div at bounding box center [217, 95] width 261 height 162
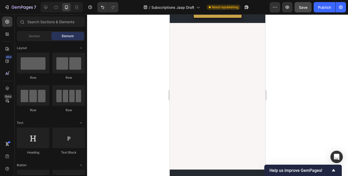
scroll to position [0, 0]
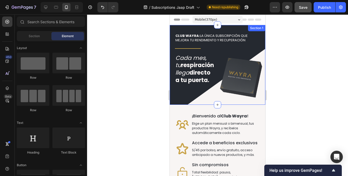
click at [252, 28] on div "Section 1" at bounding box center [256, 28] width 17 height 6
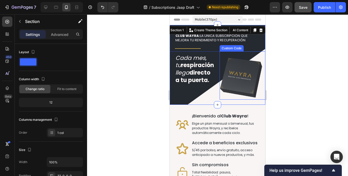
click at [245, 66] on img at bounding box center [241, 78] width 43 height 43
click at [234, 30] on div "CLUB WAYRA: LA ÚNICA SUBSCRIPCIÓN QUE MEJORA TU RENDIMIENTO Y RECUPERACIÓN Head…" at bounding box center [218, 65] width 96 height 80
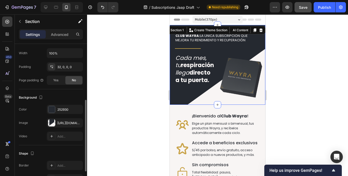
scroll to position [115, 0]
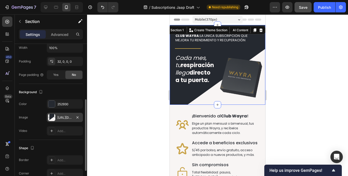
click at [63, 117] on div "https://cdn.shopify.com/s/files/1/0718/3666/4040/files/Subscription_Page_Hero_B…" at bounding box center [64, 118] width 15 height 5
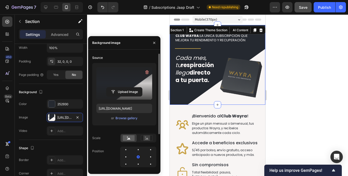
click at [124, 77] on label at bounding box center [124, 83] width 56 height 33
click at [124, 88] on input "file" at bounding box center [125, 92] width 36 height 9
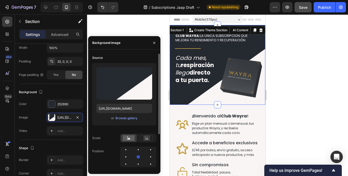
click at [132, 115] on div "or Browse gallery" at bounding box center [124, 118] width 56 height 6
click at [130, 117] on div "Browse gallery" at bounding box center [127, 118] width 22 height 5
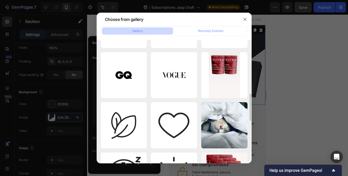
scroll to position [201, 0]
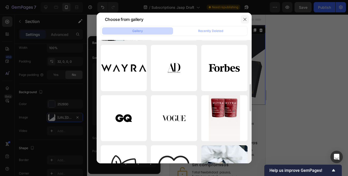
click at [244, 17] on icon "button" at bounding box center [245, 19] width 4 height 4
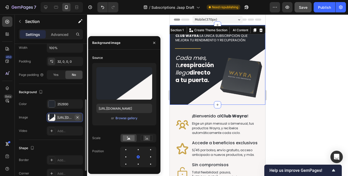
click at [77, 118] on icon "button" at bounding box center [78, 118] width 4 height 4
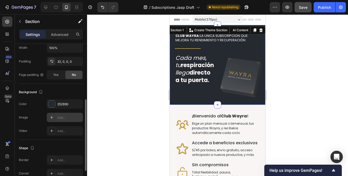
click at [61, 118] on div "Add..." at bounding box center [69, 118] width 24 height 5
type input "https://cdn.shopify.com/s/files/1/2005/9307/files/background_settings.jpg"
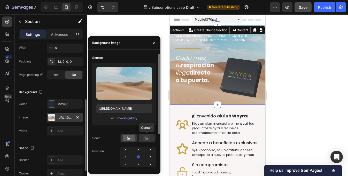
click at [145, 139] on rect at bounding box center [147, 138] width 7 height 5
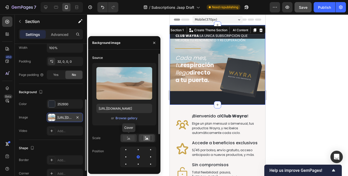
click at [128, 139] on rect at bounding box center [129, 139] width 12 height 6
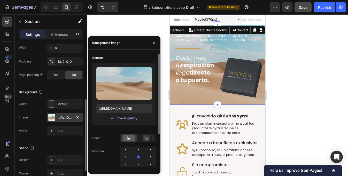
click at [129, 119] on div "Browse gallery" at bounding box center [127, 118] width 22 height 5
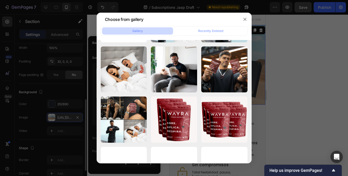
scroll to position [0, 0]
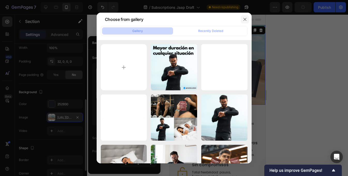
click at [244, 19] on icon "button" at bounding box center [245, 19] width 4 height 4
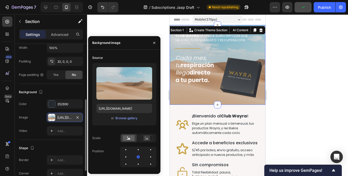
click at [287, 69] on div at bounding box center [217, 95] width 261 height 162
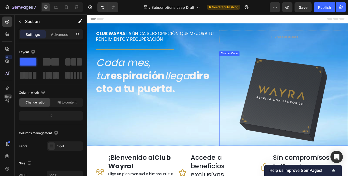
scroll to position [140, 0]
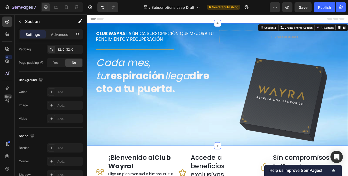
click at [248, 26] on div "CLUB WAYRA: LA ÚNICA SUBSCRIPCIÓN QUE MEJORA TU RENDIMIENTO Y RECUPERACIÓN Head…" at bounding box center [242, 98] width 310 height 146
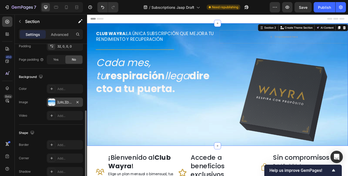
scroll to position [144, 0]
click at [56, 104] on div "[URL][DOMAIN_NAME]" at bounding box center [65, 101] width 36 height 9
